Goal: Information Seeking & Learning: Learn about a topic

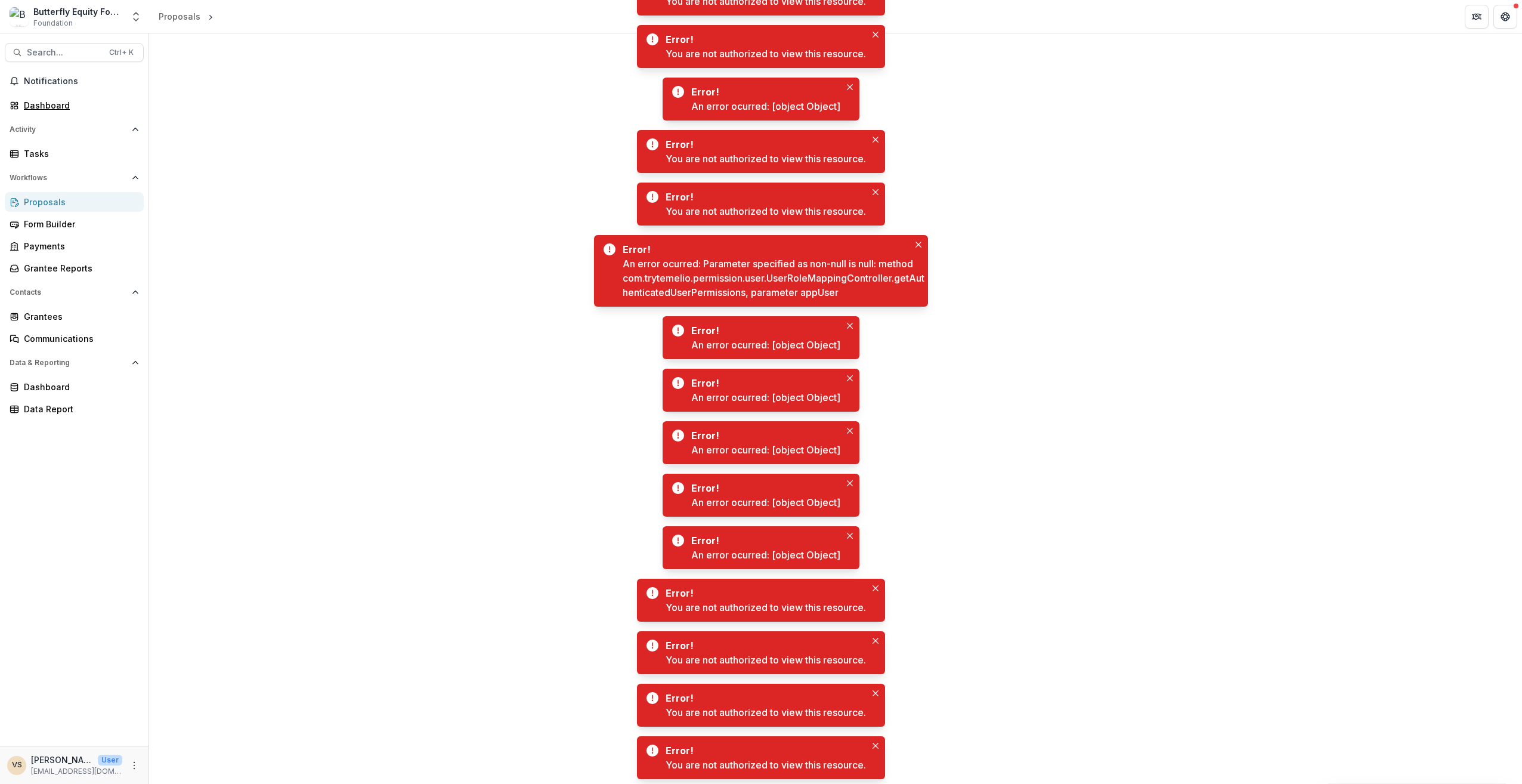
click at [35, 108] on div "Dashboard" at bounding box center [78, 105] width 110 height 12
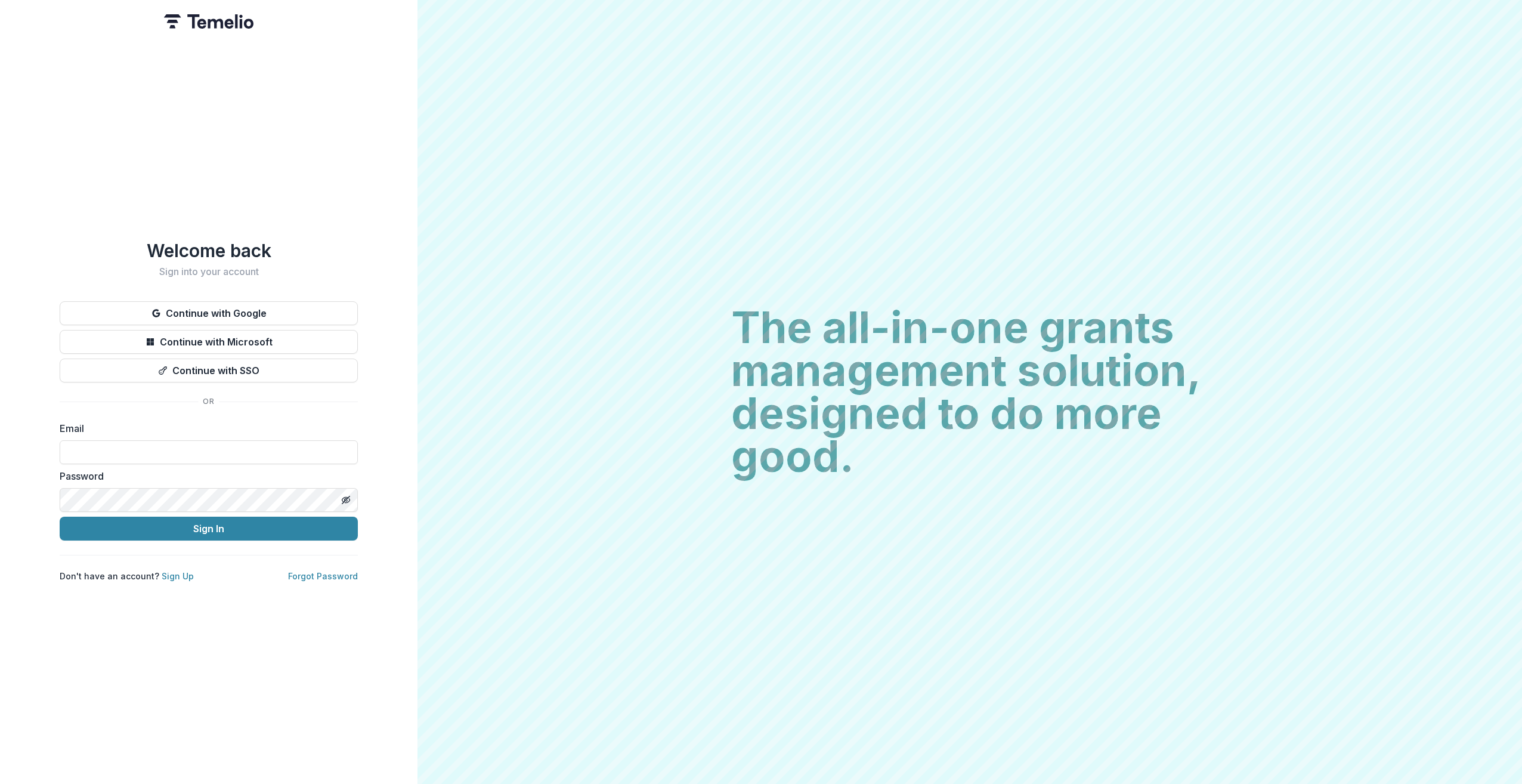
type input "**********"
click at [211, 532] on button "Sign In" at bounding box center [209, 528] width 299 height 24
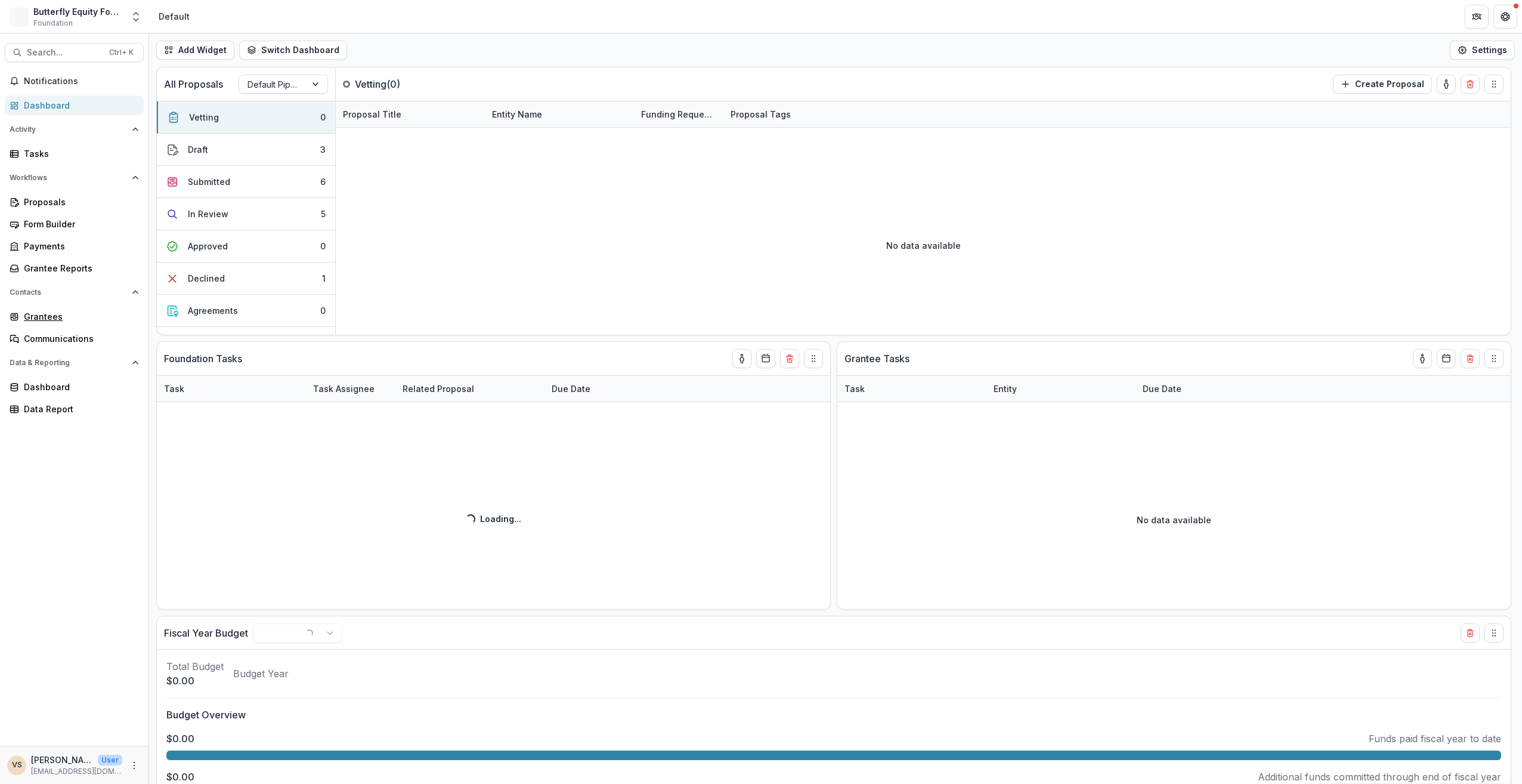
click at [32, 322] on link "Grantees" at bounding box center [74, 316] width 139 height 20
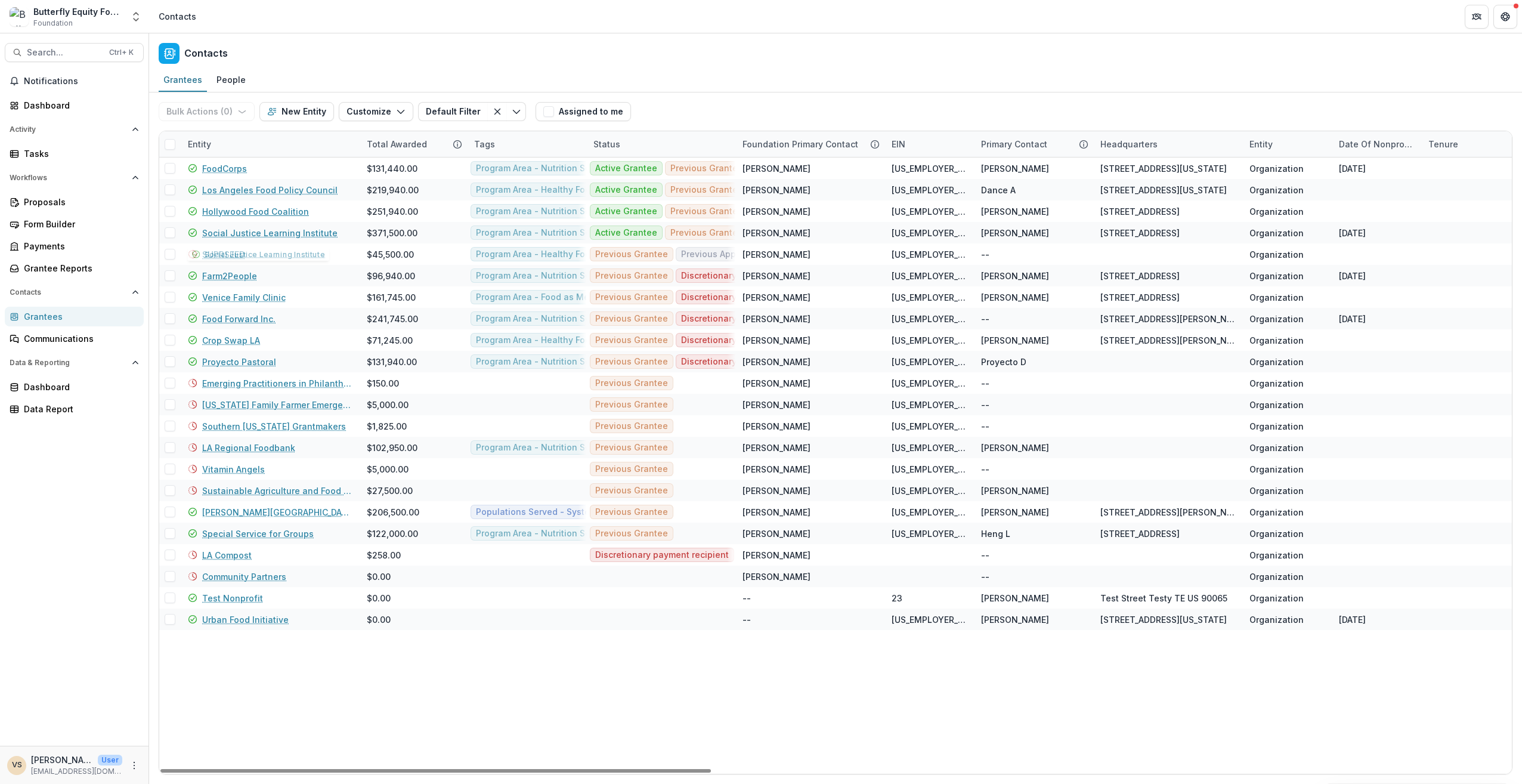
click at [230, 208] on link "Hollywood Food Coalition" at bounding box center [255, 212] width 107 height 12
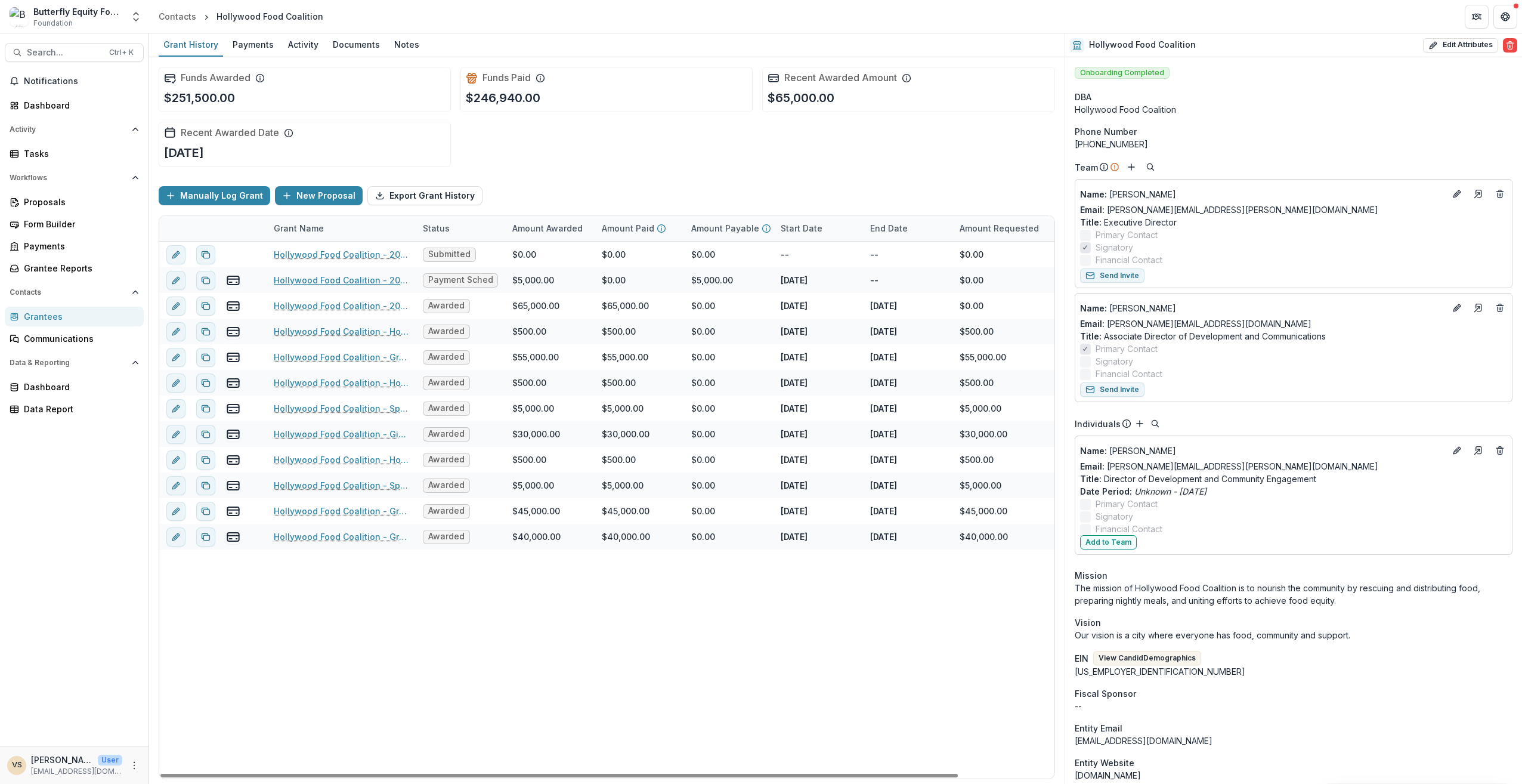
click at [304, 277] on link "Hollywood Food Coalition - 2025" at bounding box center [341, 280] width 135 height 12
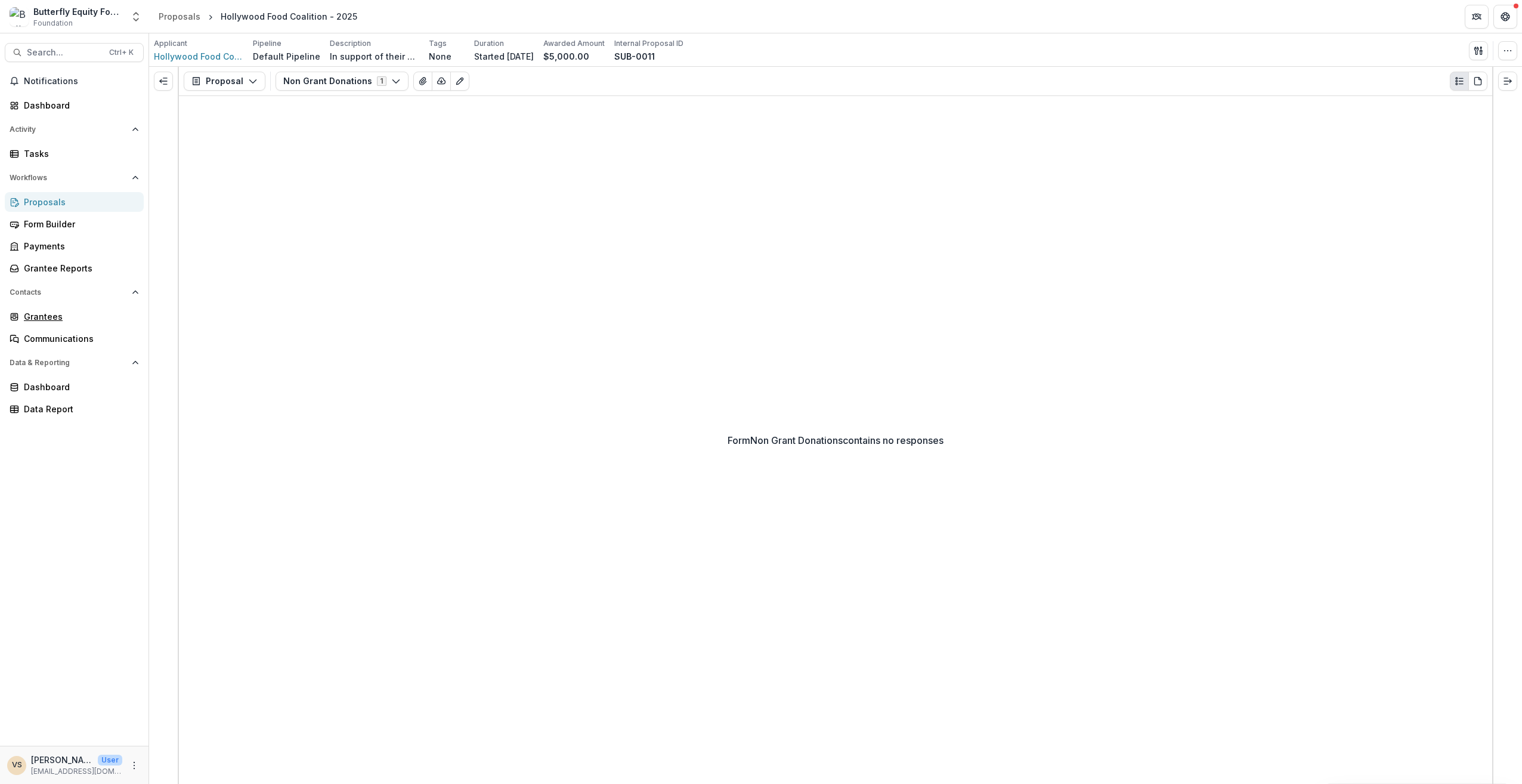
click at [50, 317] on div "Grantees" at bounding box center [78, 316] width 110 height 12
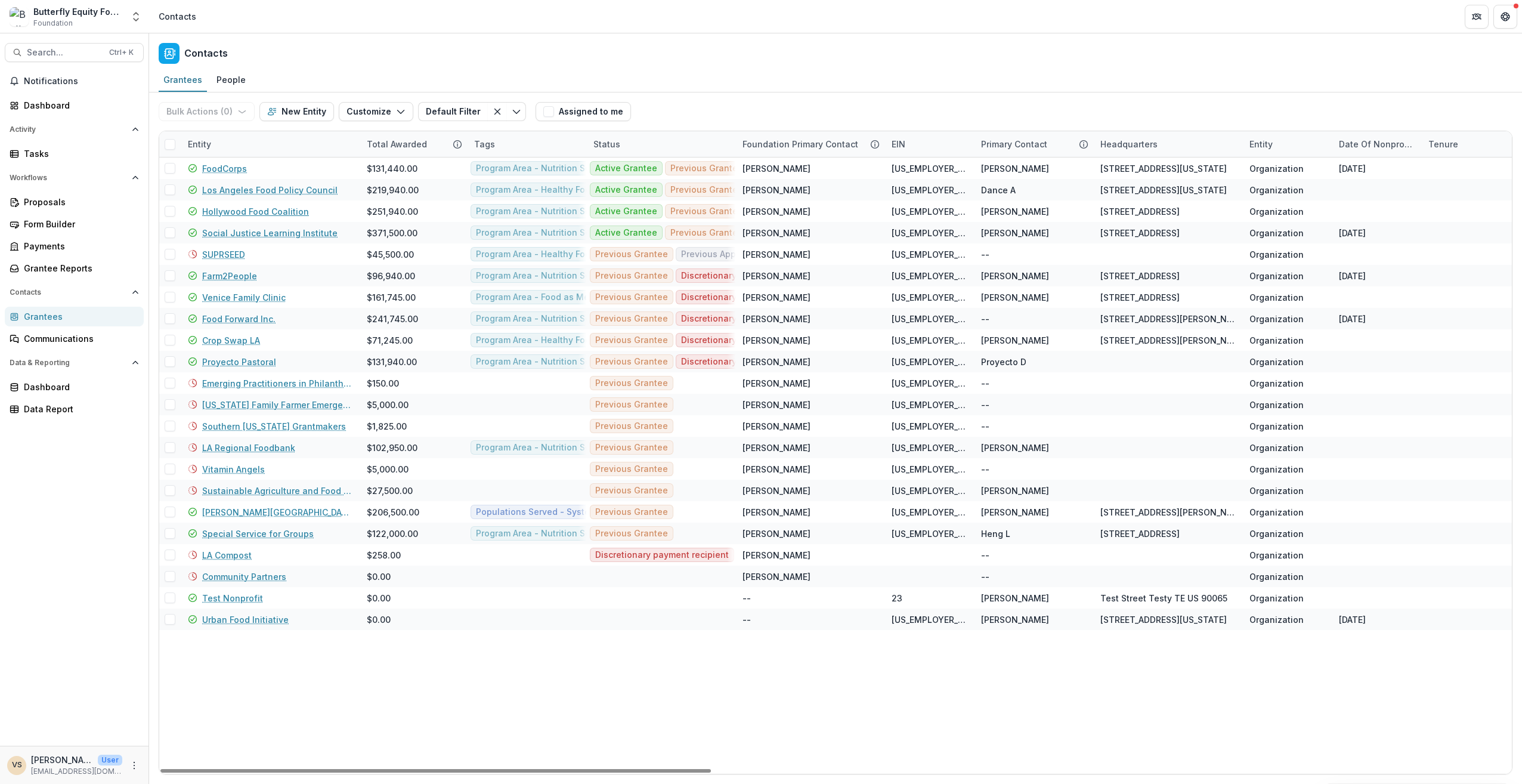
click at [247, 213] on link "Hollywood Food Coalition" at bounding box center [255, 212] width 107 height 12
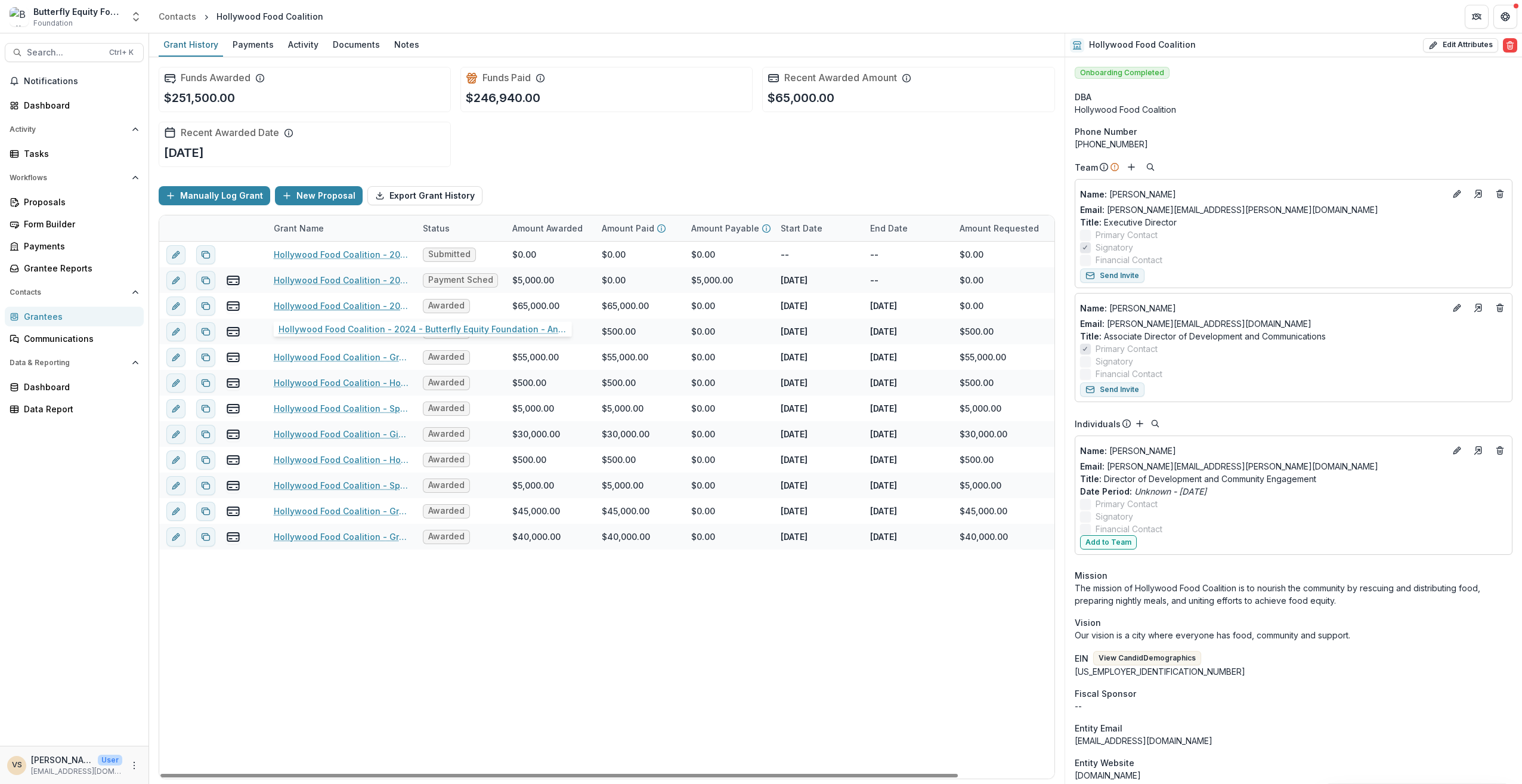
click at [366, 305] on link "Hollywood Food Coalition - 2024 - Butterfly Equity Foundation - Annual Info She…" at bounding box center [341, 305] width 135 height 12
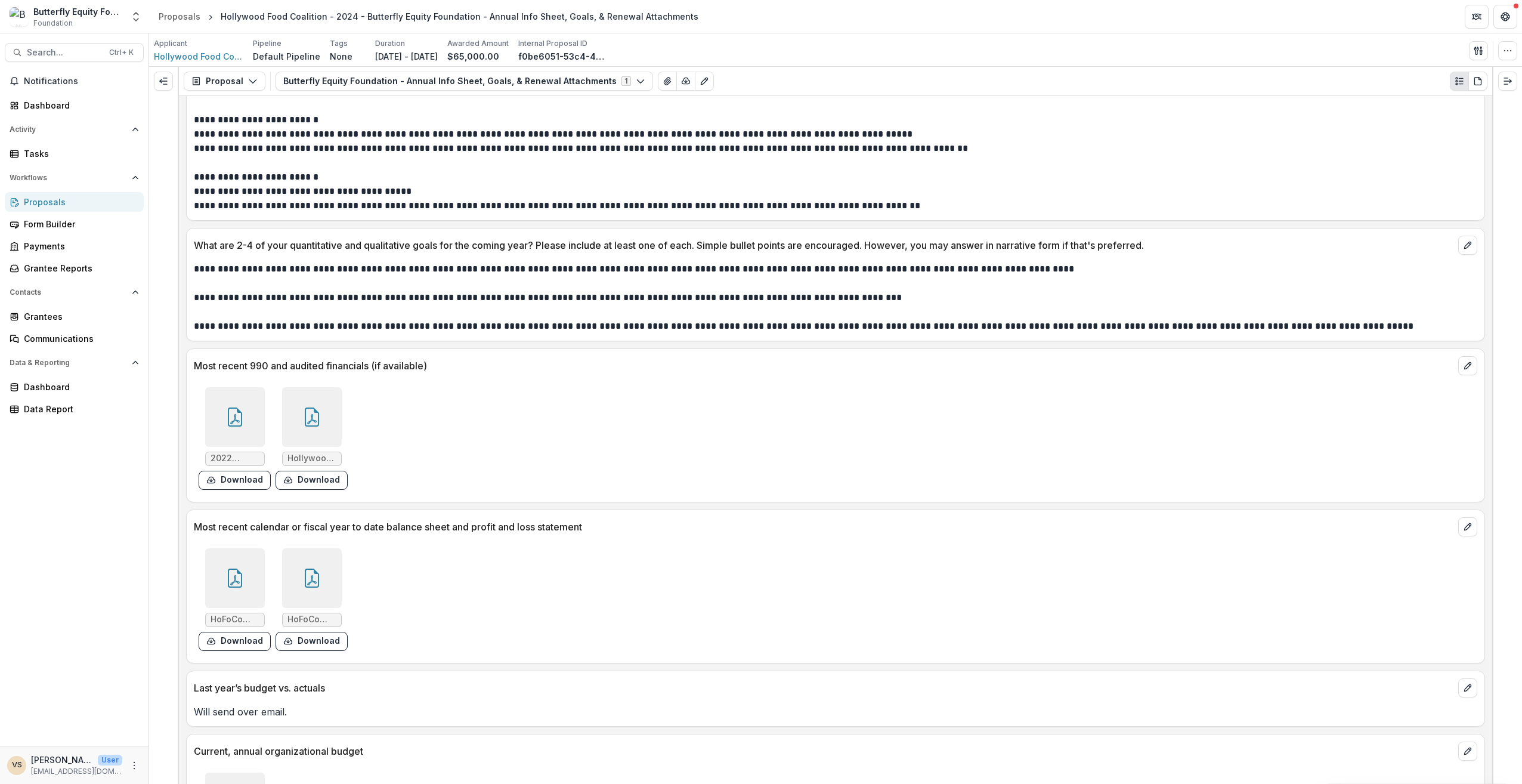
scroll to position [2208, 0]
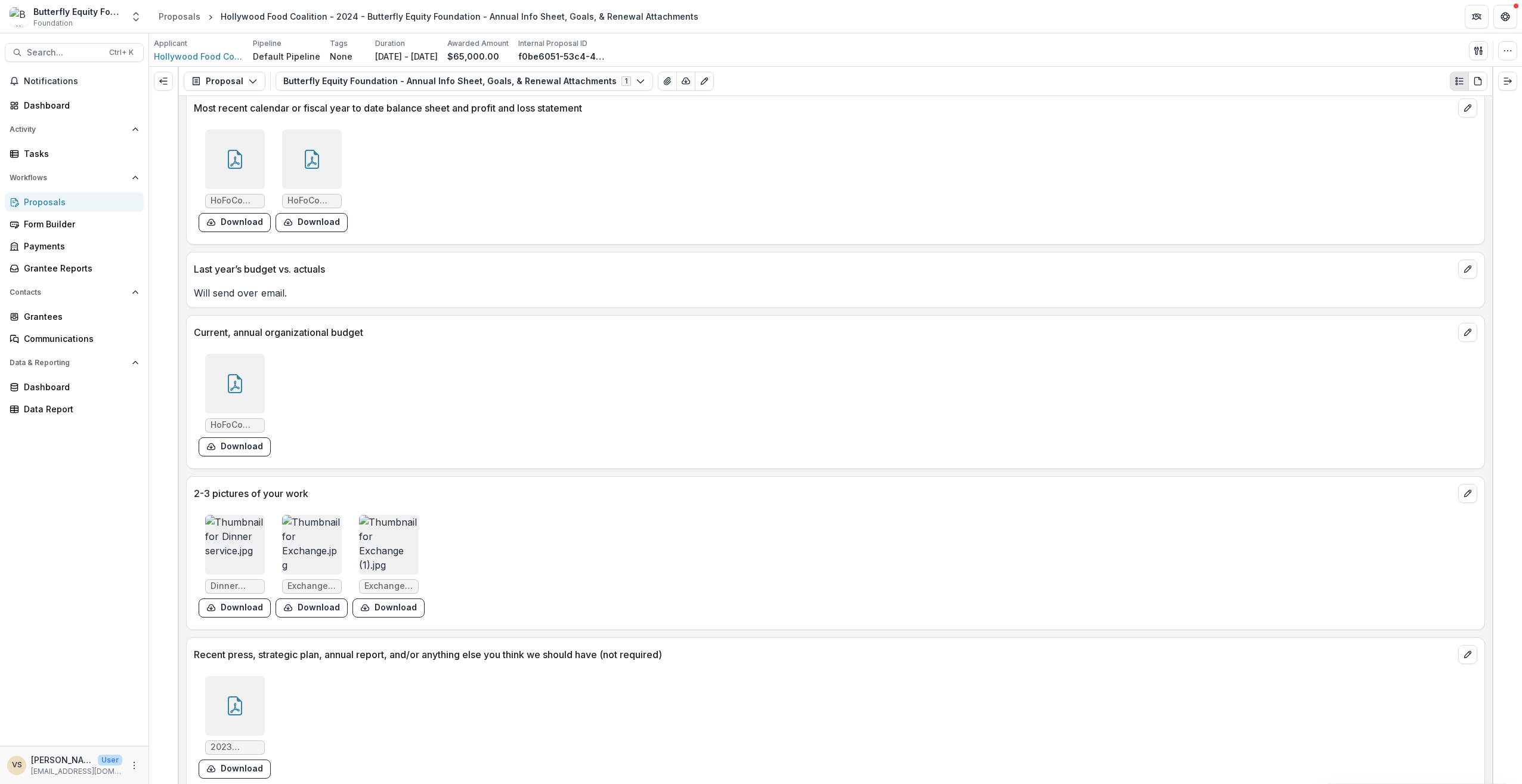
click at [382, 532] on img at bounding box center [389, 545] width 60 height 60
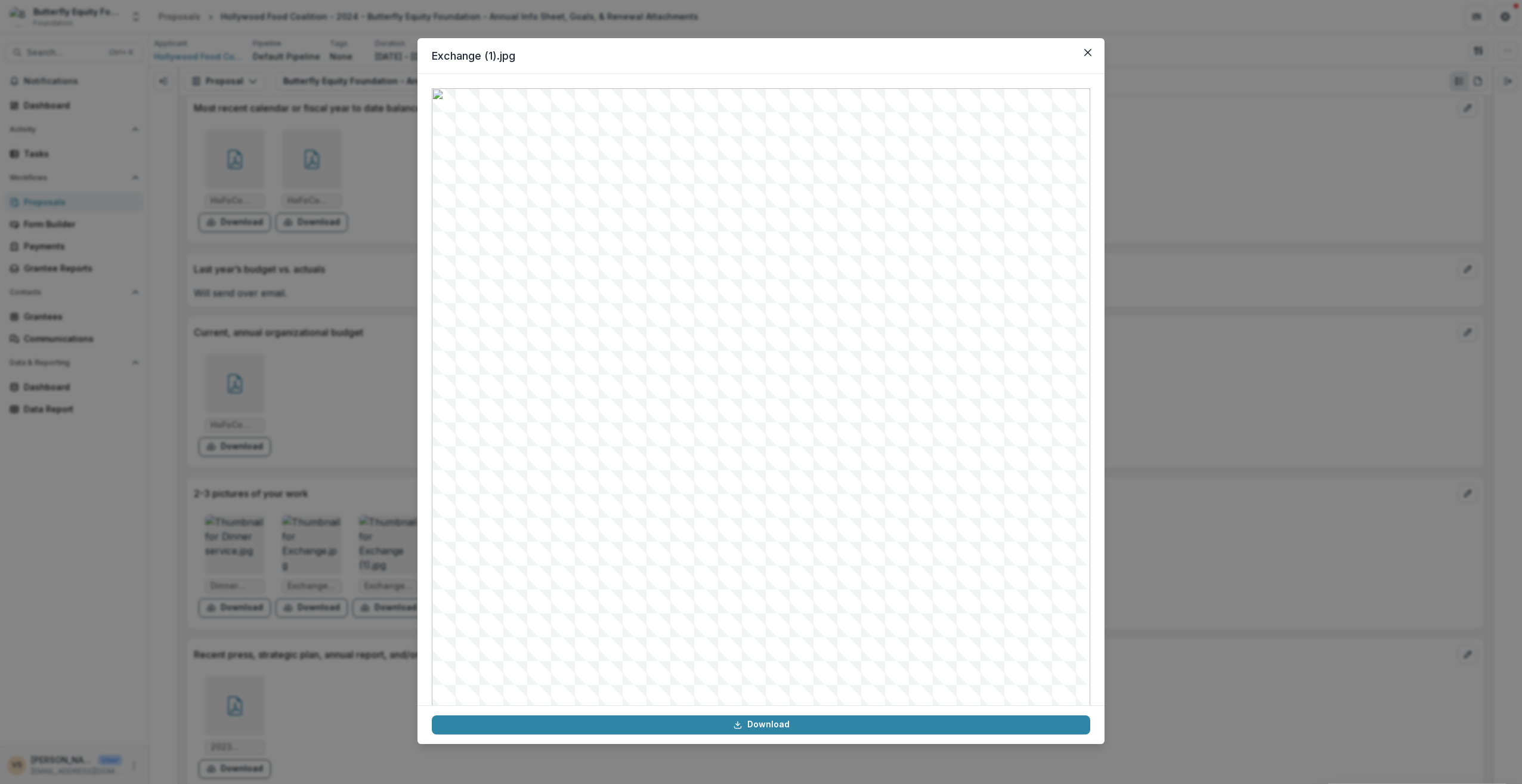
click at [325, 665] on div "Exchange (1).jpg Download" at bounding box center [761, 392] width 1522 height 784
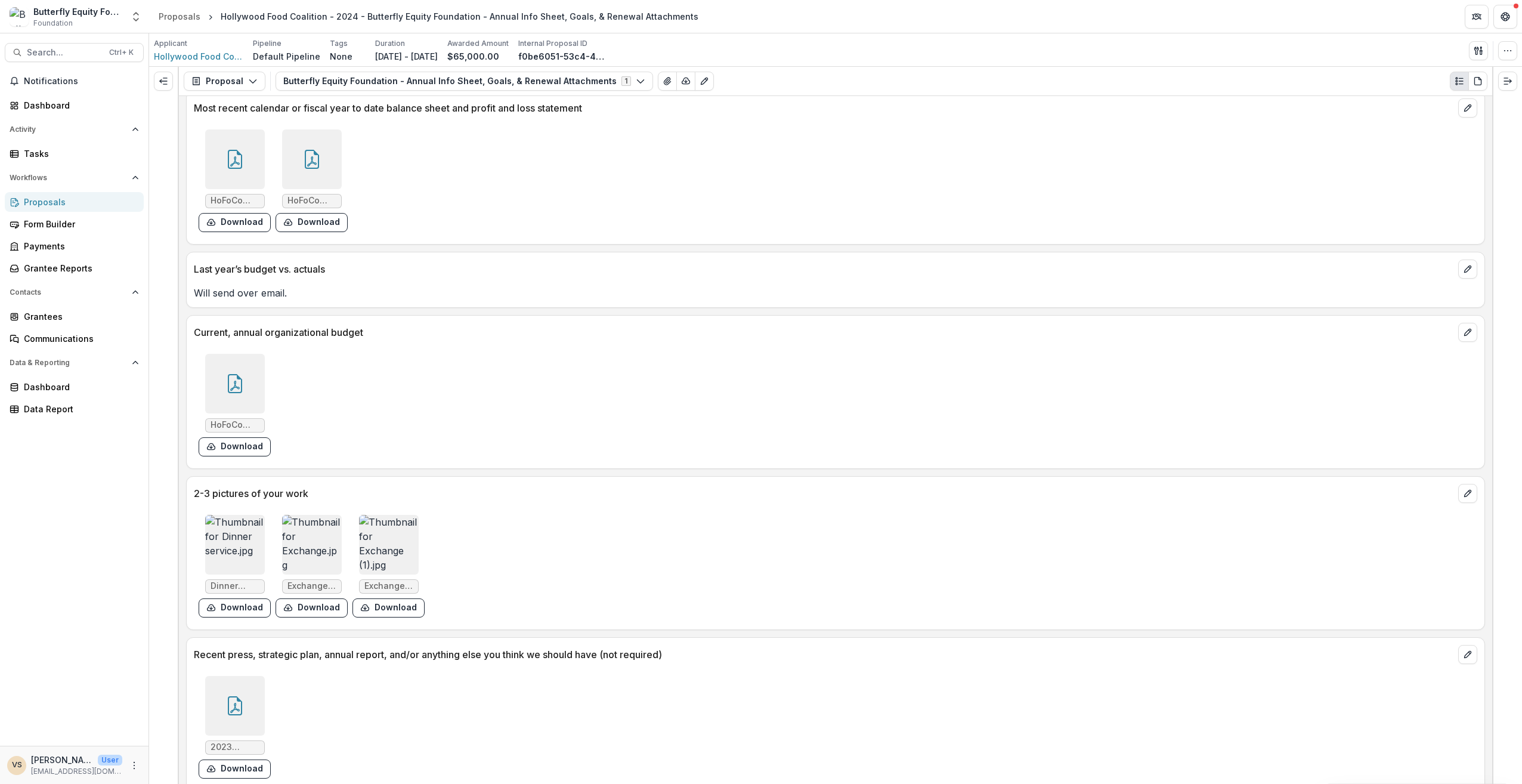
scroll to position [1910, 0]
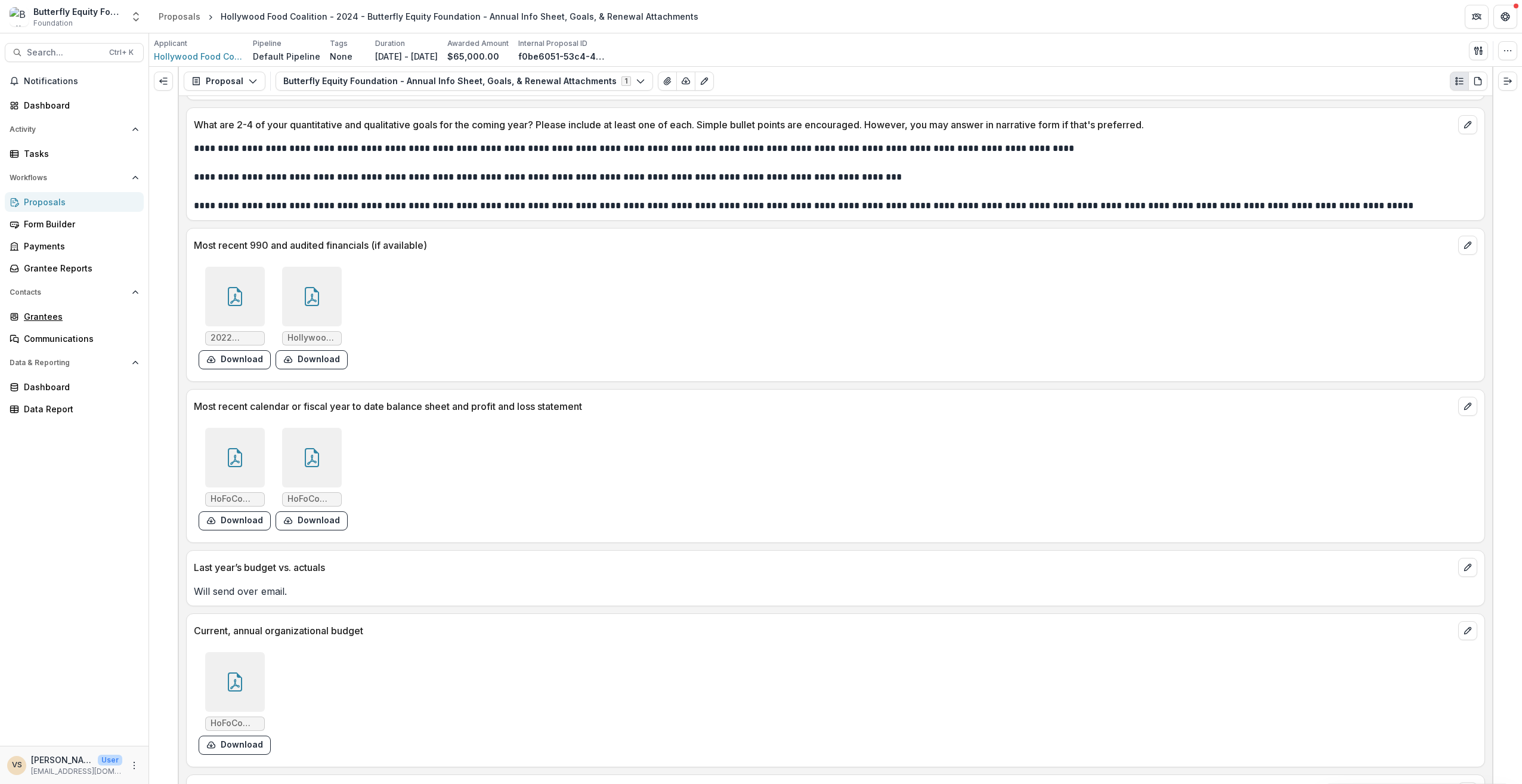
click at [62, 314] on div "Grantees" at bounding box center [78, 316] width 110 height 12
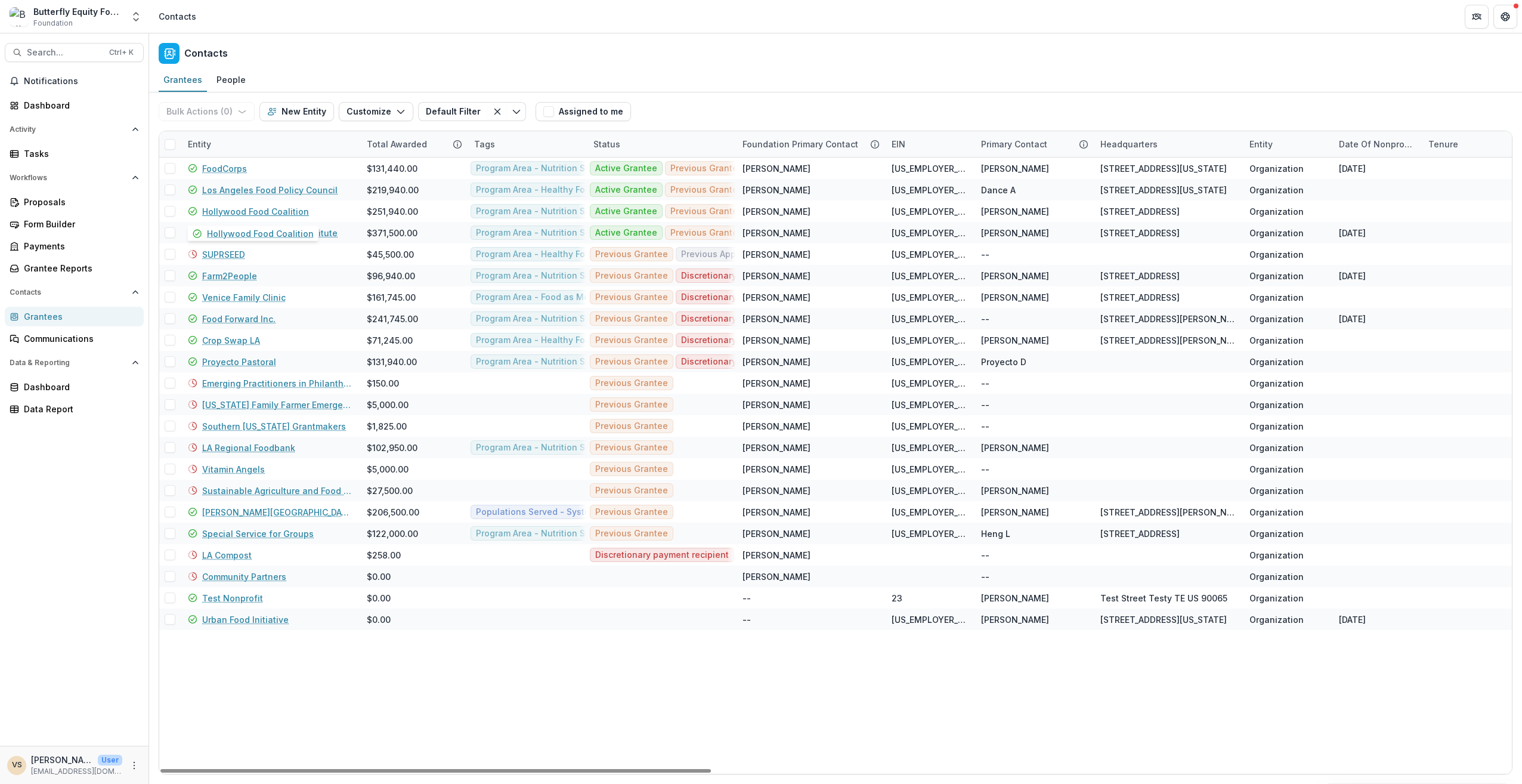
click at [260, 210] on link "Hollywood Food Coalition" at bounding box center [255, 212] width 107 height 12
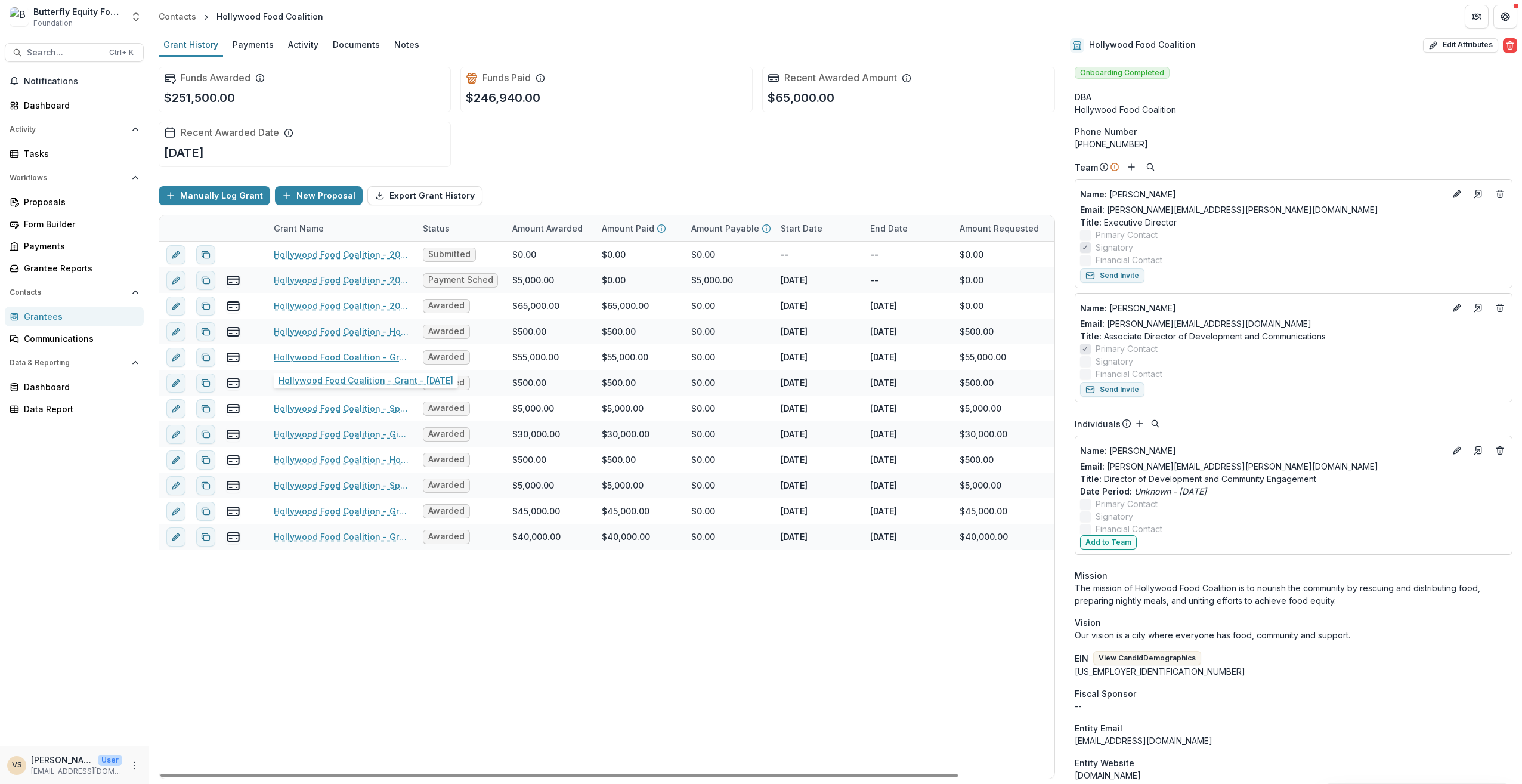
click at [370, 352] on link "Hollywood Food Coalition - Grant - 7/6/2023" at bounding box center [341, 357] width 135 height 12
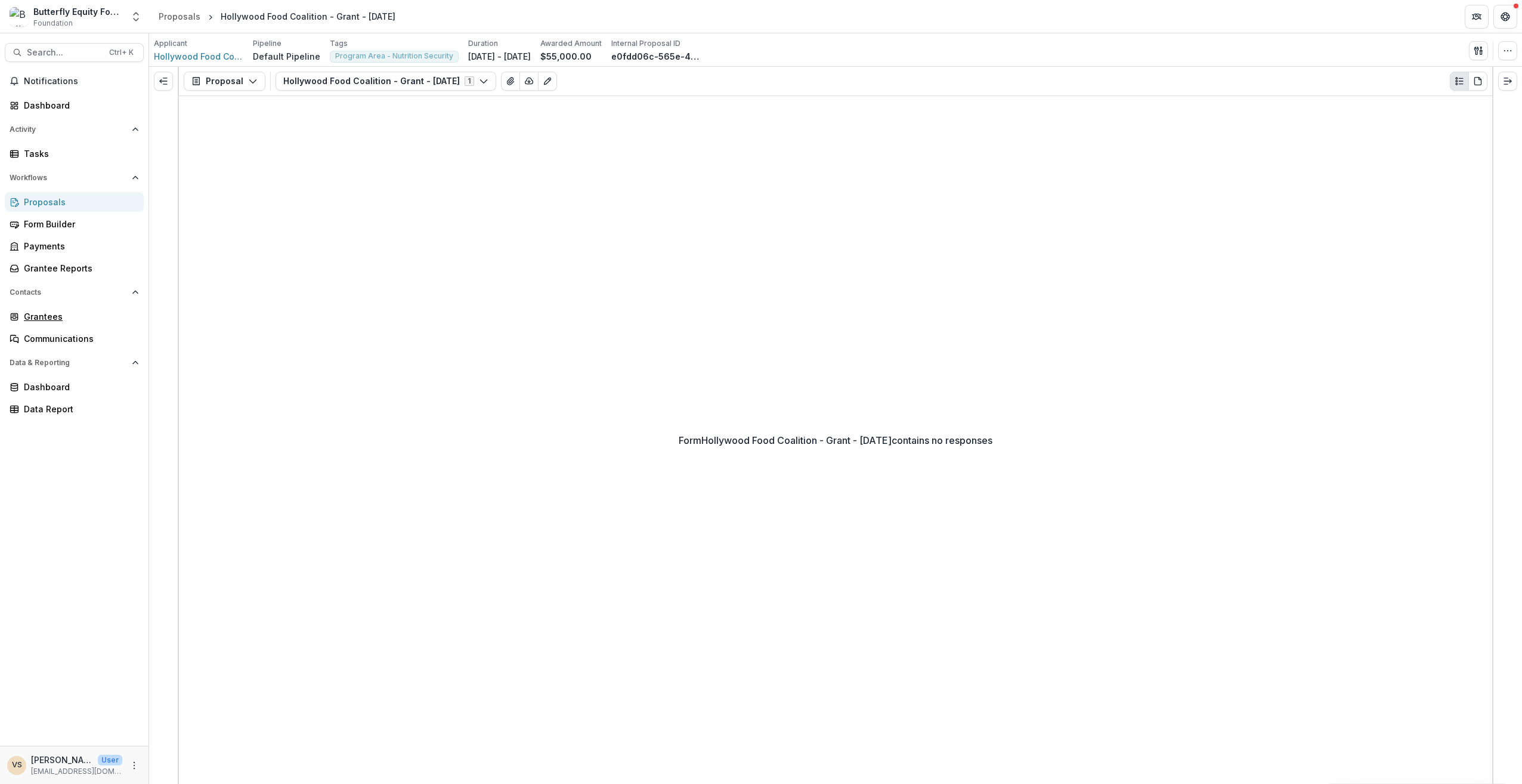
click at [63, 320] on div "Grantees" at bounding box center [78, 316] width 110 height 12
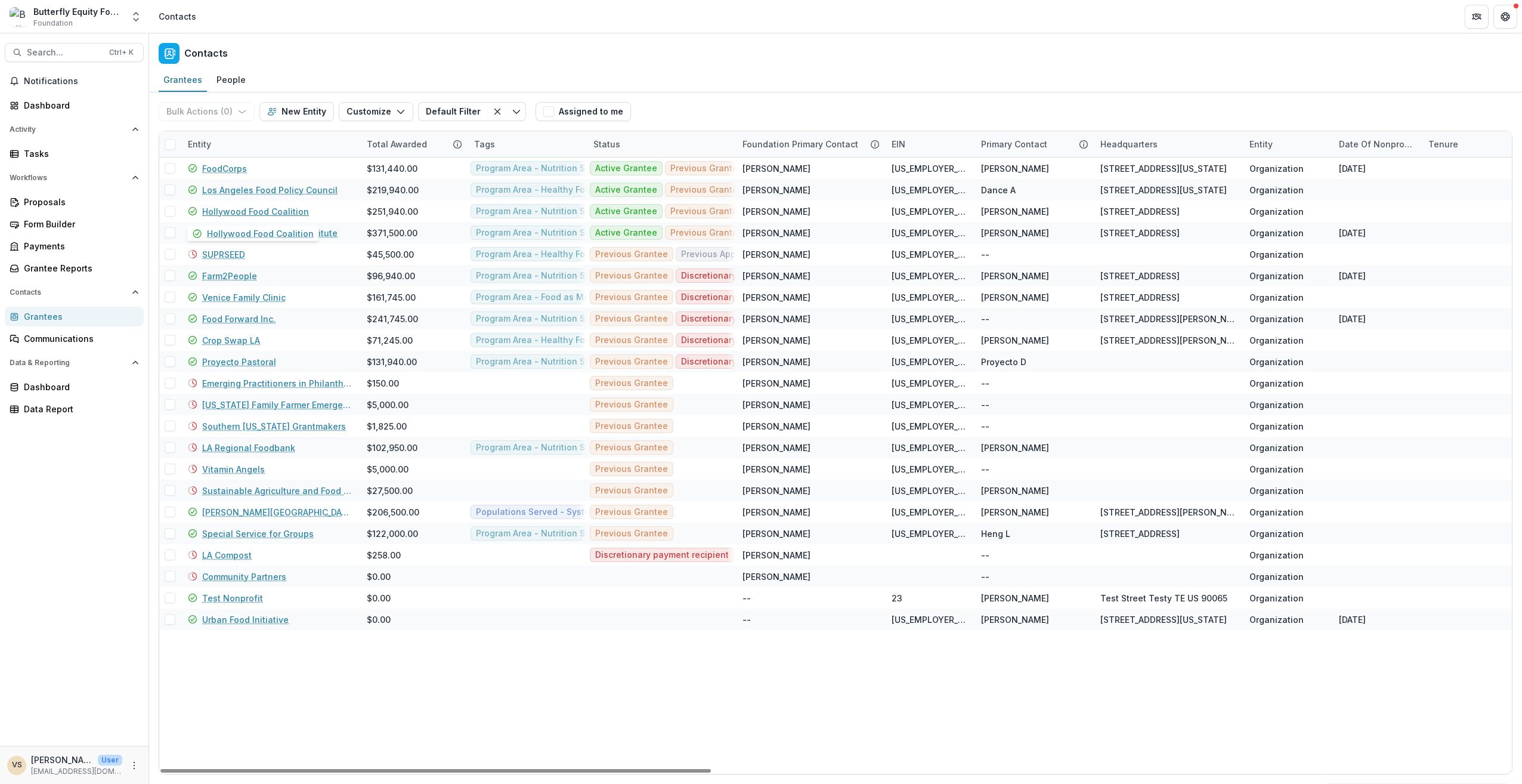
click at [280, 208] on link "Hollywood Food Coalition" at bounding box center [255, 212] width 107 height 12
